Goal: Task Accomplishment & Management: Manage account settings

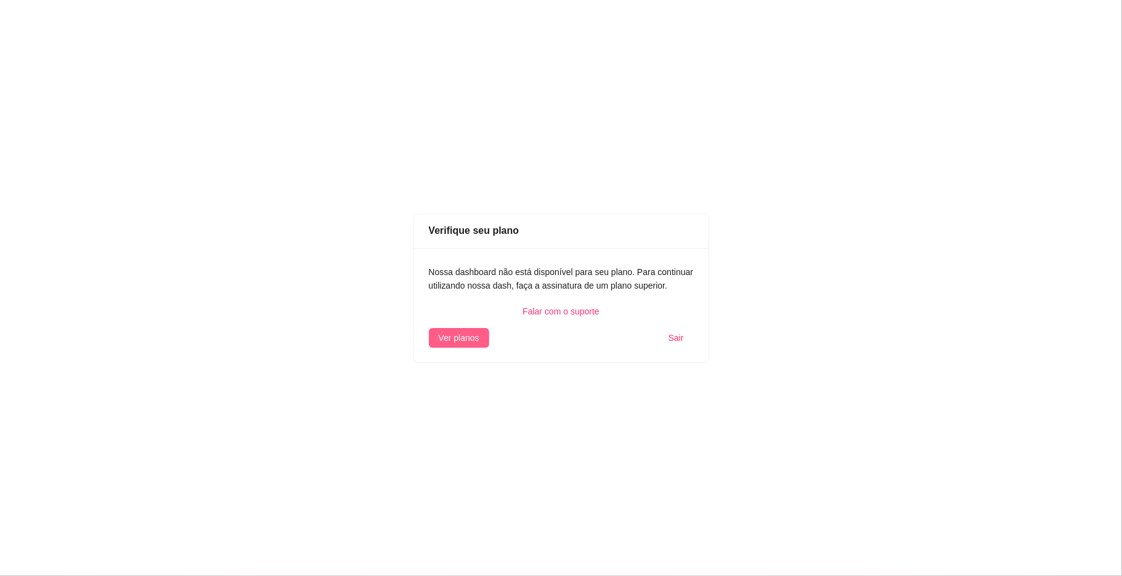
click at [457, 345] on span "Ver planos" at bounding box center [459, 338] width 41 height 14
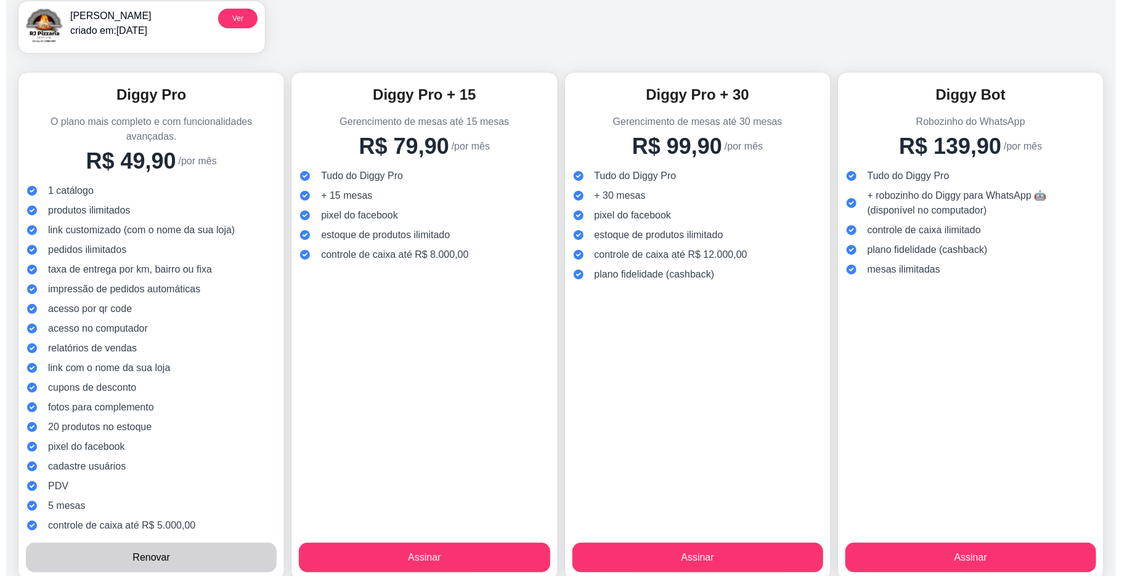
scroll to position [131, 0]
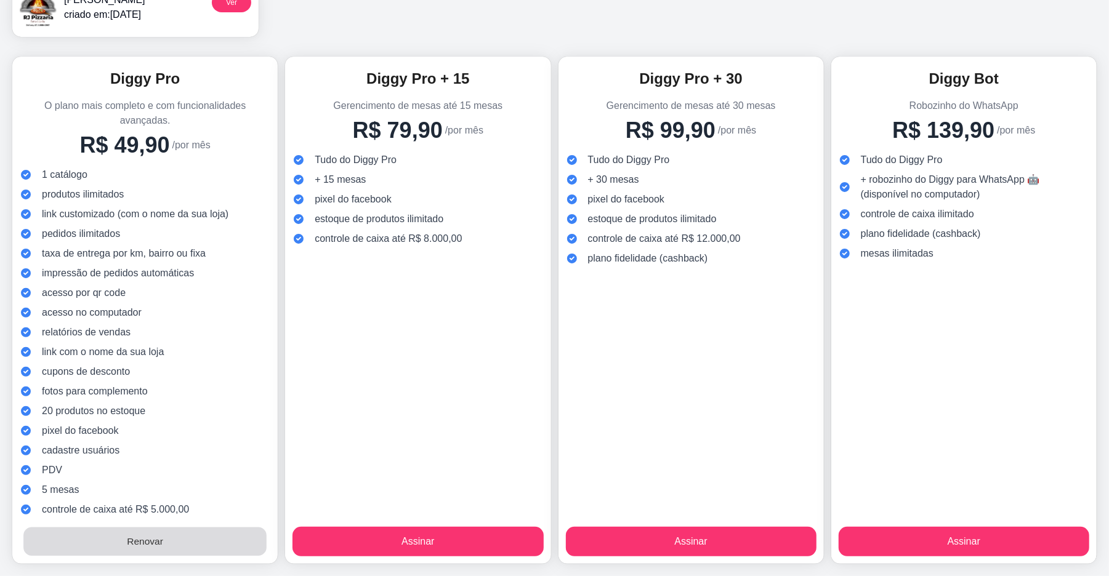
click at [198, 550] on button "Renovar" at bounding box center [144, 542] width 243 height 29
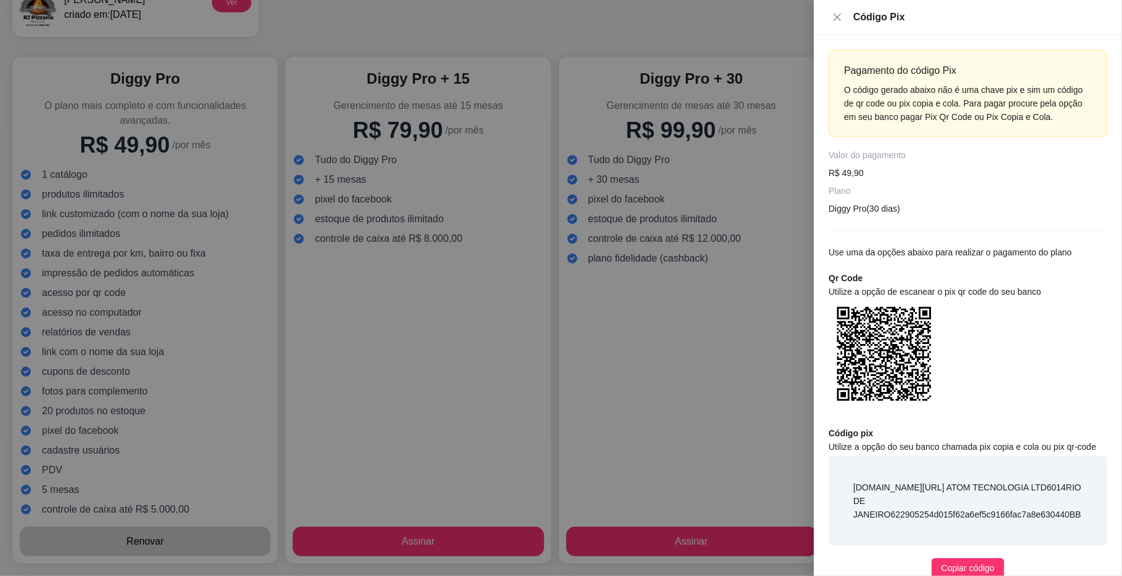
click at [400, 286] on div at bounding box center [561, 288] width 1122 height 576
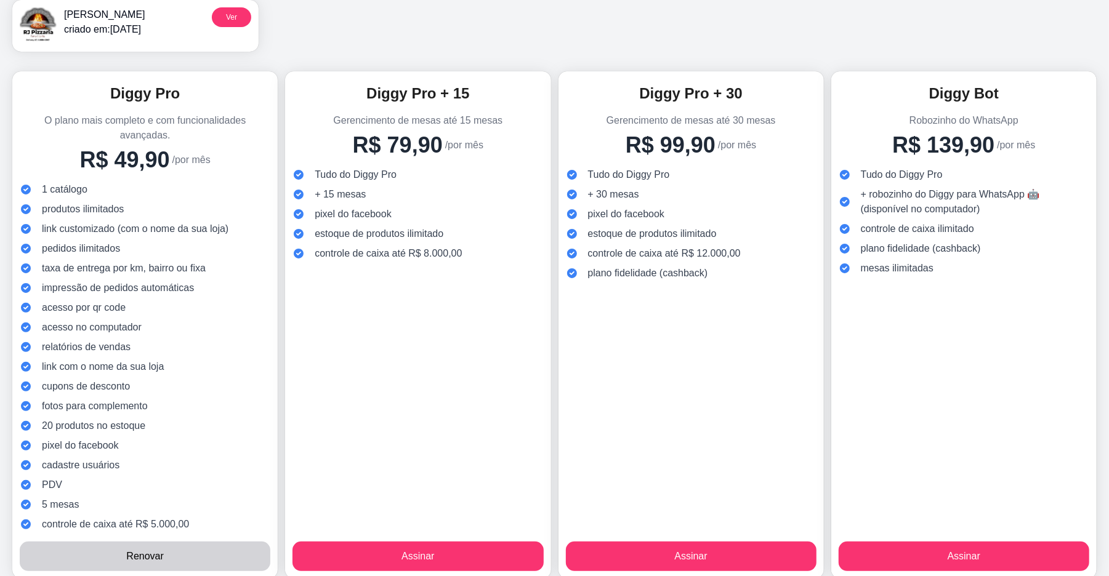
scroll to position [0, 0]
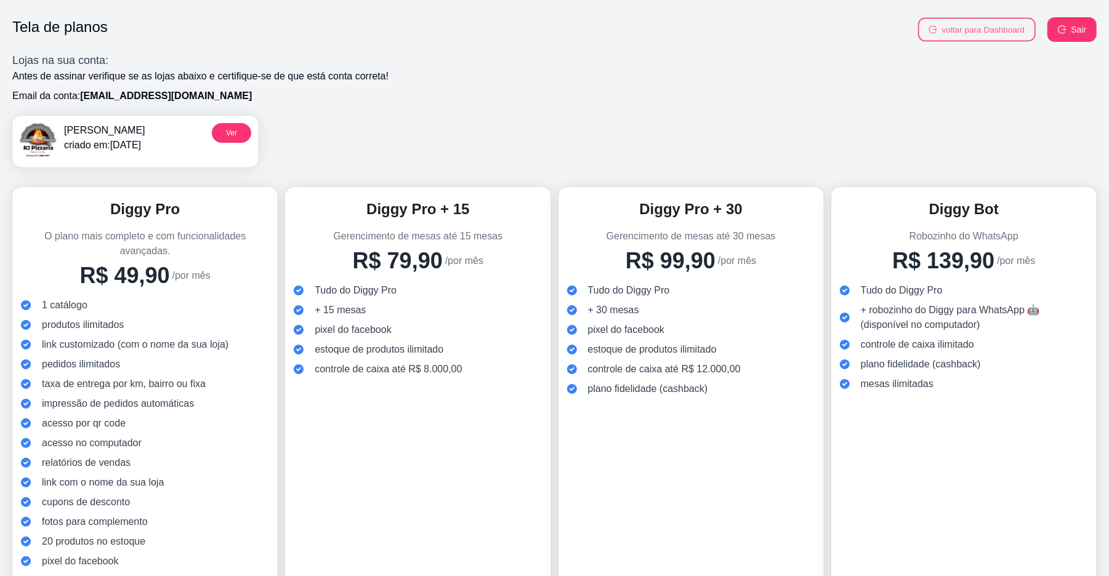
click at [1021, 34] on button "voltar para Dashboard" at bounding box center [977, 30] width 118 height 24
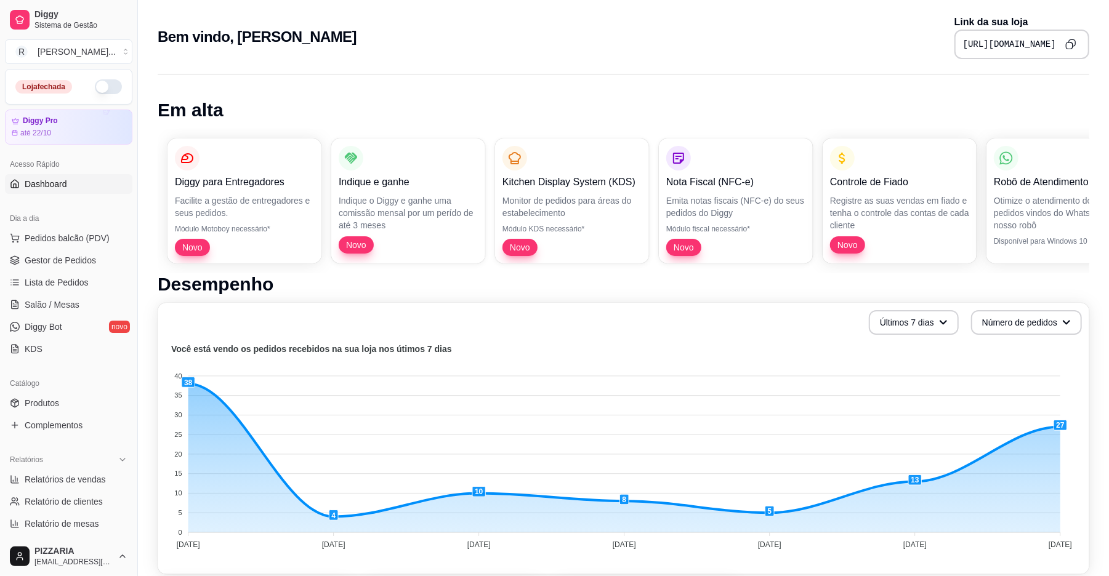
click at [97, 89] on button "button" at bounding box center [108, 86] width 27 height 15
click at [75, 256] on span "Gestor de Pedidos" at bounding box center [60, 260] width 71 height 12
